Goal: Transaction & Acquisition: Purchase product/service

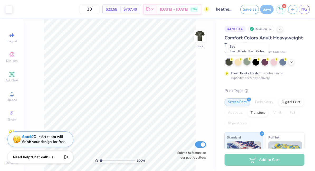
click at [247, 62] on div at bounding box center [247, 61] width 7 height 7
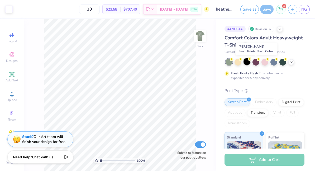
click at [248, 61] on div at bounding box center [247, 61] width 7 height 7
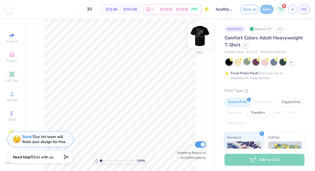
click at [201, 32] on img at bounding box center [199, 35] width 21 height 21
click at [281, 29] on icon at bounding box center [280, 28] width 4 height 4
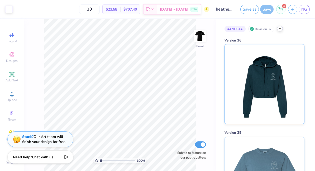
click at [259, 70] on img at bounding box center [264, 83] width 65 height 79
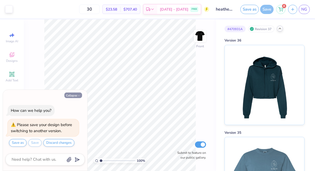
click at [72, 96] on button "Collapse" at bounding box center [73, 95] width 18 height 6
type textarea "x"
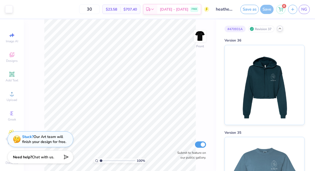
click at [281, 29] on icon at bounding box center [280, 28] width 4 height 4
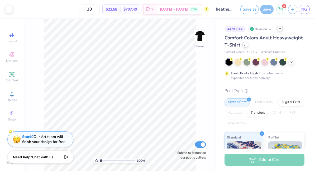
click at [246, 47] on div at bounding box center [246, 45] width 6 height 6
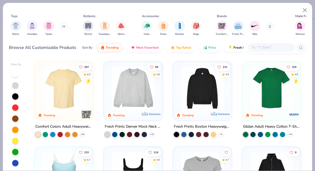
click at [270, 25] on button at bounding box center [270, 26] width 8 height 8
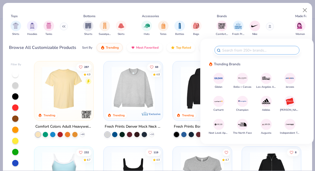
click at [243, 79] on img at bounding box center [242, 78] width 9 height 9
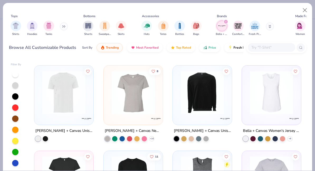
scroll to position [1363, 0]
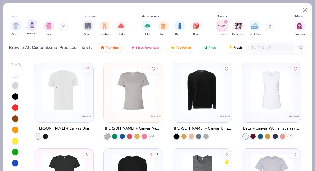
click at [36, 25] on div "filter for Hoodies" at bounding box center [32, 25] width 11 height 11
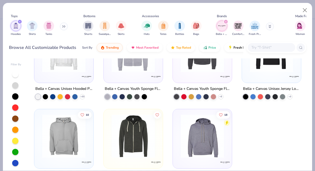
scroll to position [23, 0]
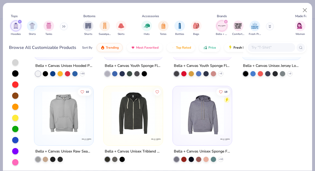
click at [124, 125] on img at bounding box center [133, 112] width 49 height 43
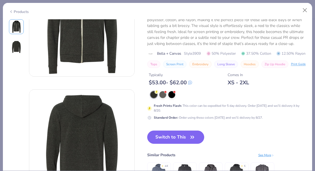
scroll to position [57, 0]
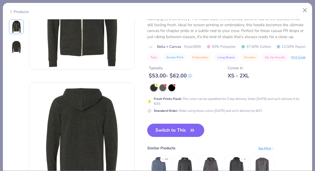
click at [174, 131] on div "11.4K Clicks Bella + Canvas Unisex Triblend Sponge Fleece Full-Zip Hoodie Copy …" at bounding box center [226, 76] width 159 height 227
click at [174, 136] on button "Switch to This" at bounding box center [175, 130] width 57 height 13
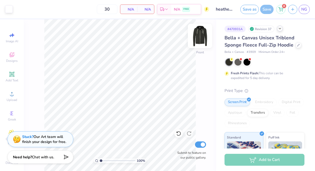
click at [203, 33] on img at bounding box center [199, 35] width 21 height 21
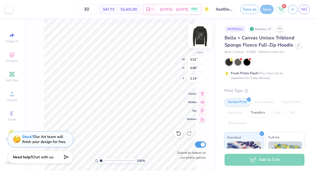
type input "3.85"
type input "5.32"
type input "3.00"
click at [200, 32] on img at bounding box center [199, 35] width 21 height 21
click at [198, 32] on img at bounding box center [199, 35] width 21 height 21
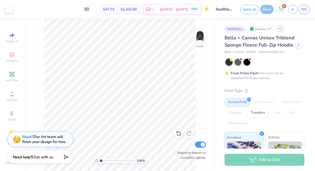
click at [198, 32] on img at bounding box center [200, 36] width 11 height 11
type input "14.13"
type input "16.00"
click at [200, 37] on img at bounding box center [199, 35] width 21 height 21
